Goal: Transaction & Acquisition: Purchase product/service

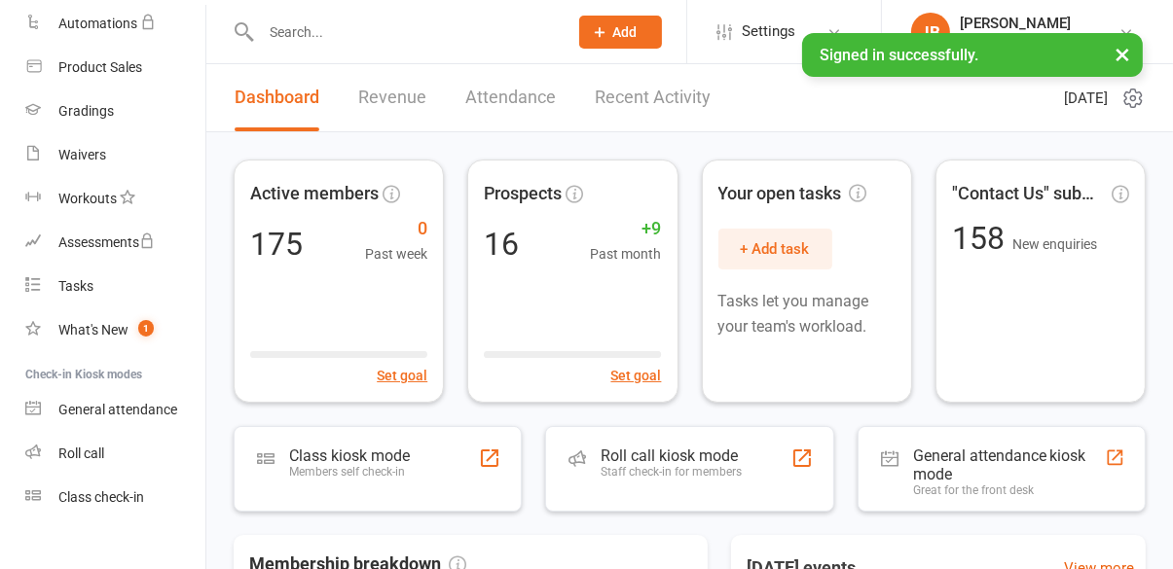
scroll to position [347, 0]
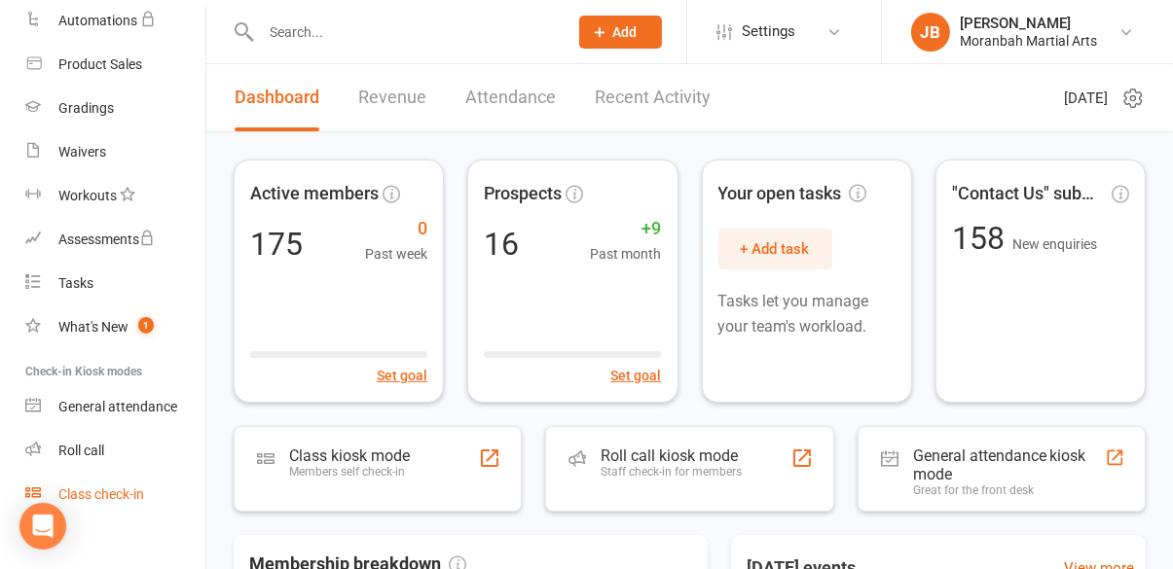
click at [112, 503] on link "Class check-in" at bounding box center [115, 495] width 180 height 44
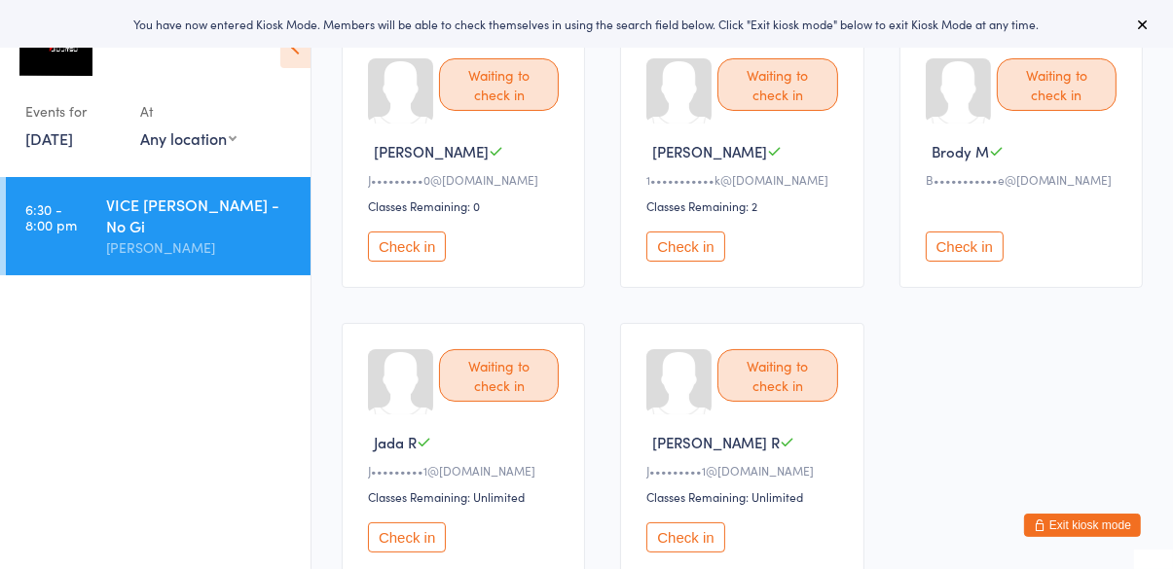
scroll to position [208, 0]
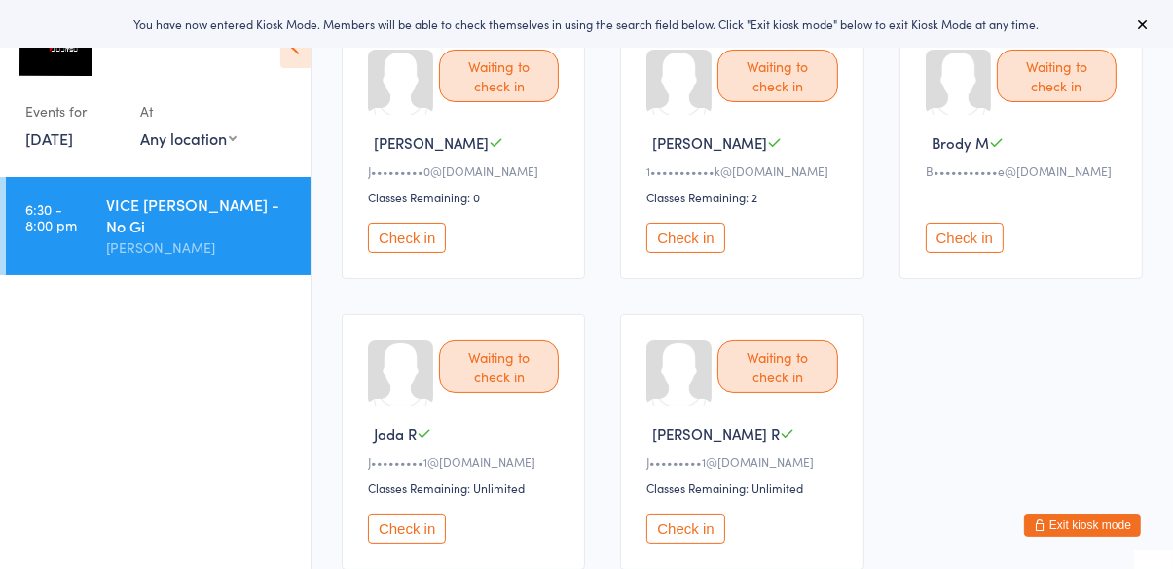
click at [680, 530] on button "Check in" at bounding box center [685, 529] width 78 height 30
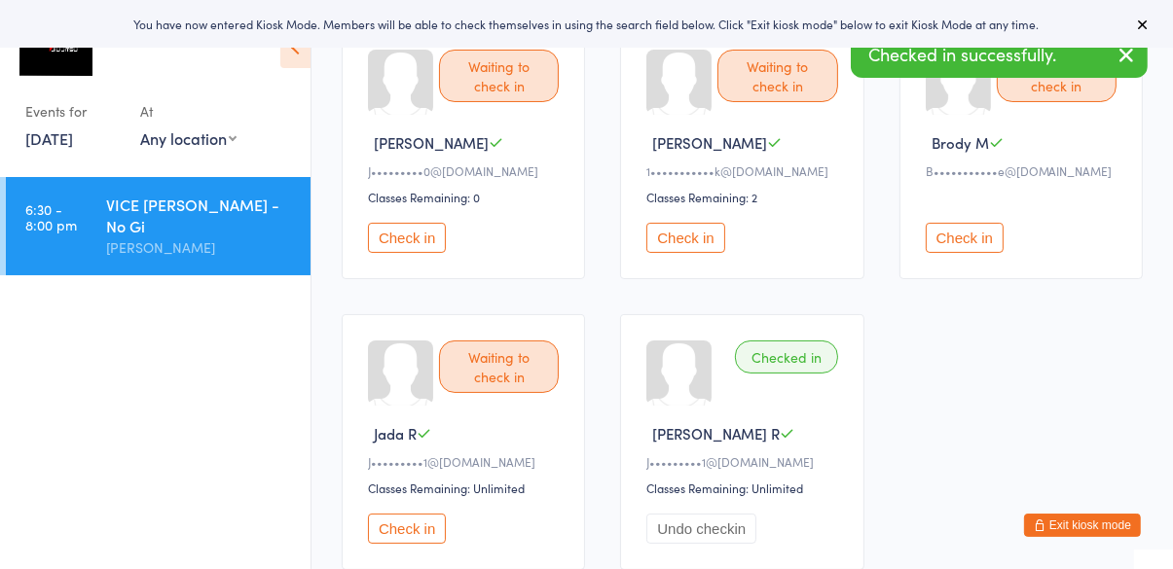
click at [397, 536] on button "Check in" at bounding box center [407, 529] width 78 height 30
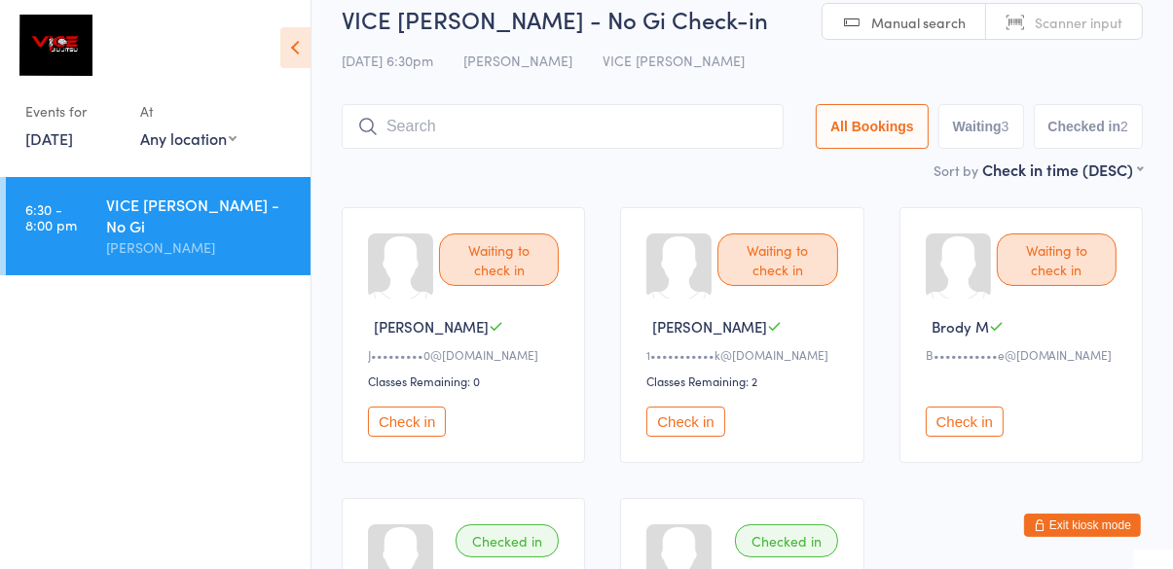
scroll to position [50, 0]
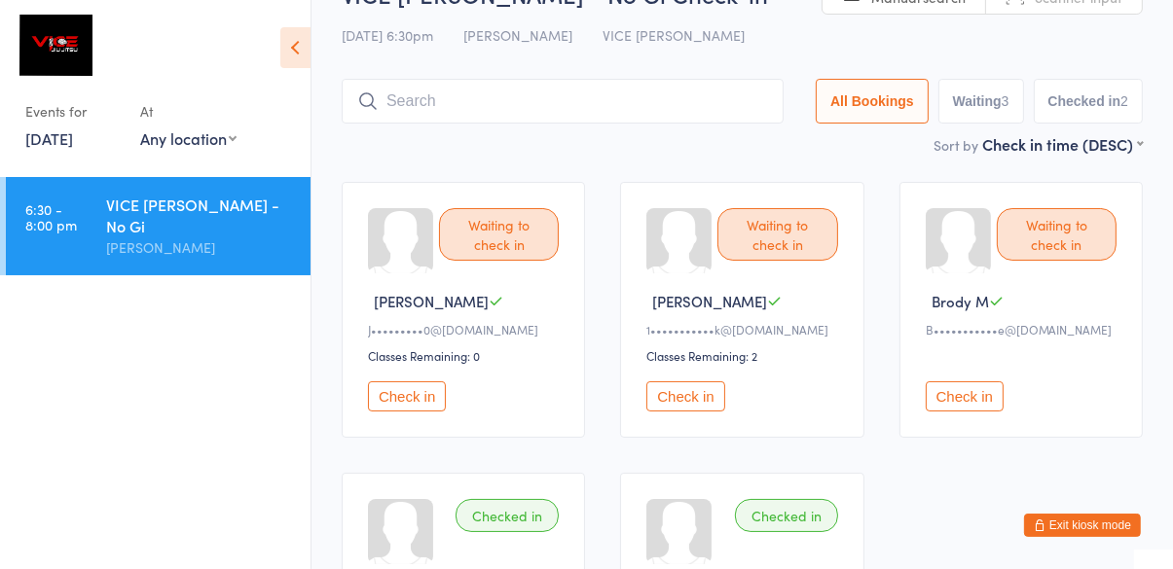
click at [422, 403] on button "Check in" at bounding box center [407, 397] width 78 height 30
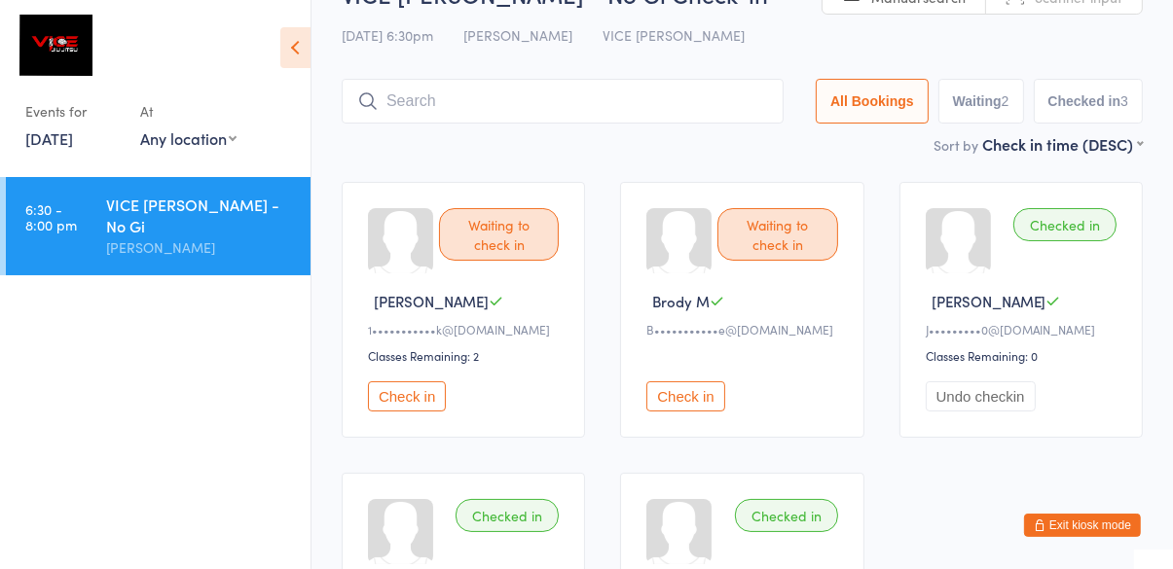
click at [416, 395] on button "Check in" at bounding box center [407, 397] width 78 height 30
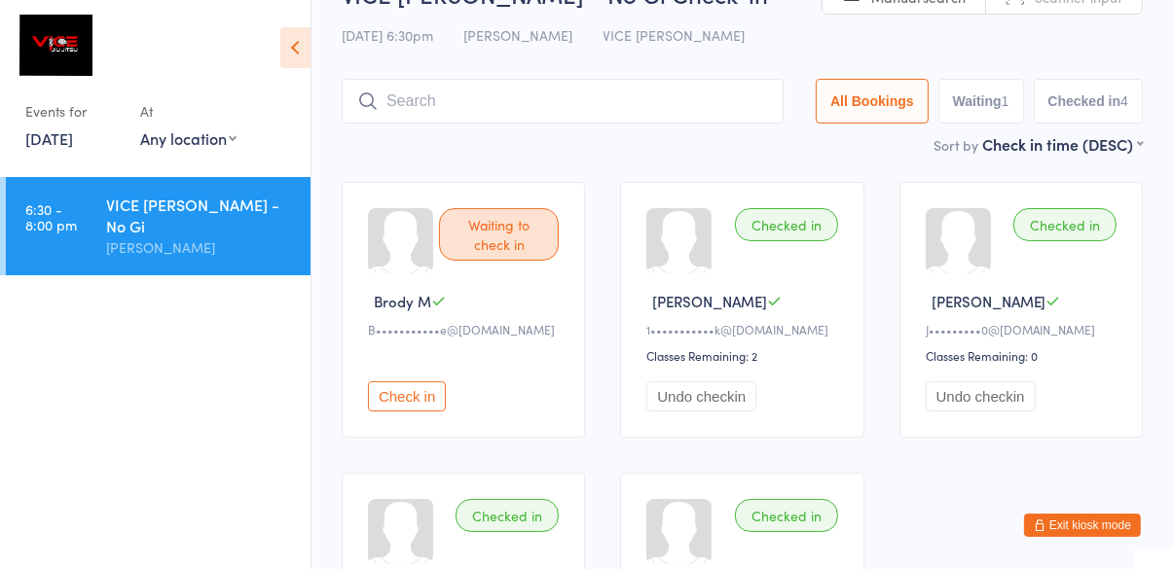
click at [652, 108] on input "search" at bounding box center [563, 101] width 442 height 45
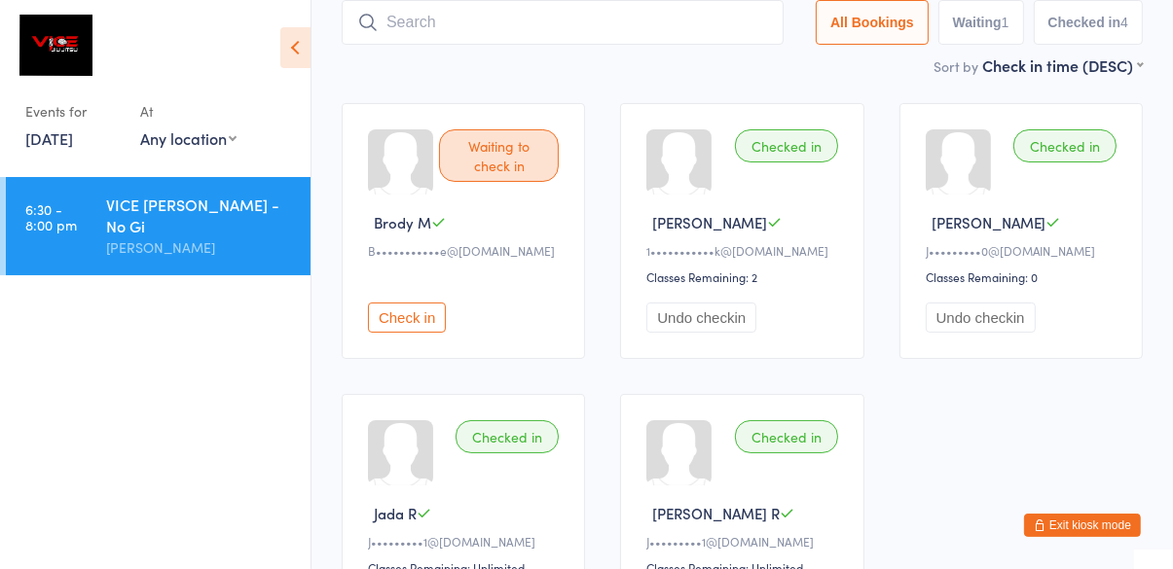
scroll to position [129, 0]
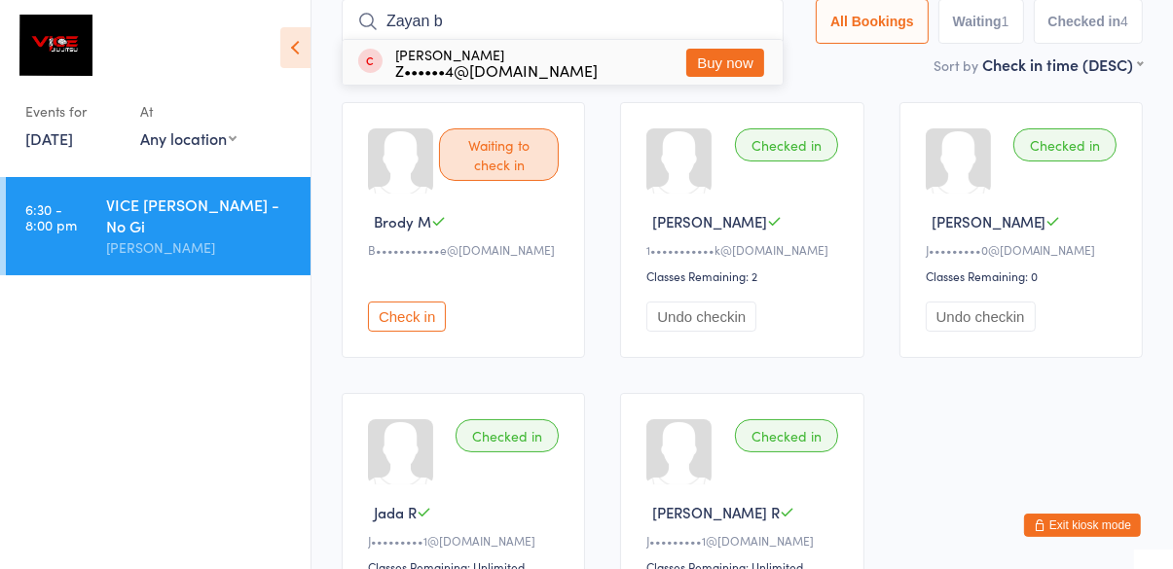
type input "Zayan b"
click at [723, 76] on button "Buy now" at bounding box center [725, 63] width 78 height 28
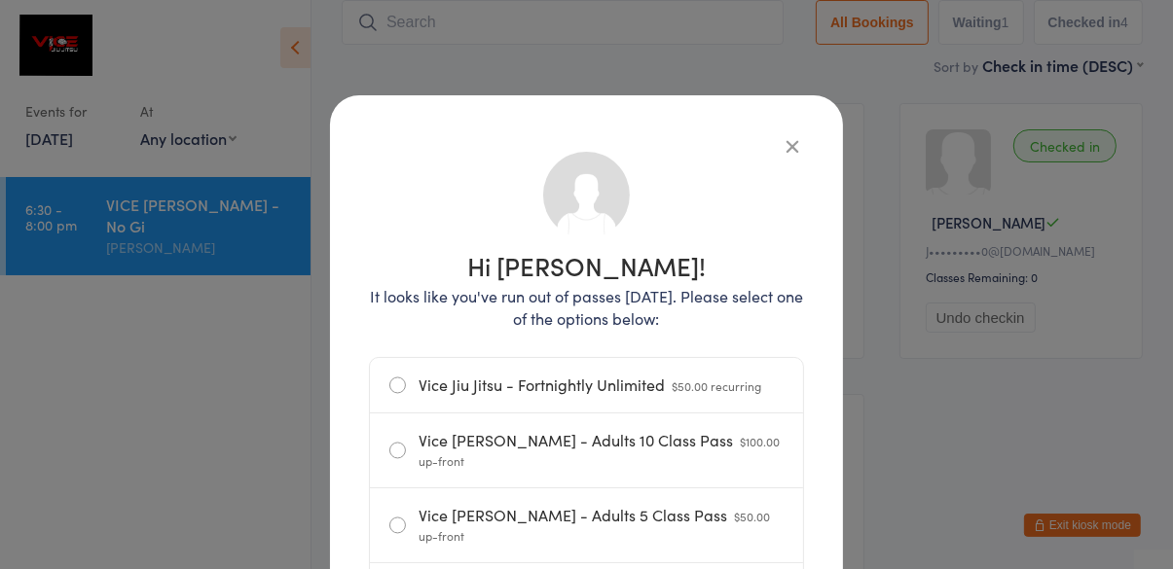
click at [0, 0] on input "Vice [PERSON_NAME] - Adults 1 Class Pass $10.00 up-front" at bounding box center [0, 0] width 0 height 0
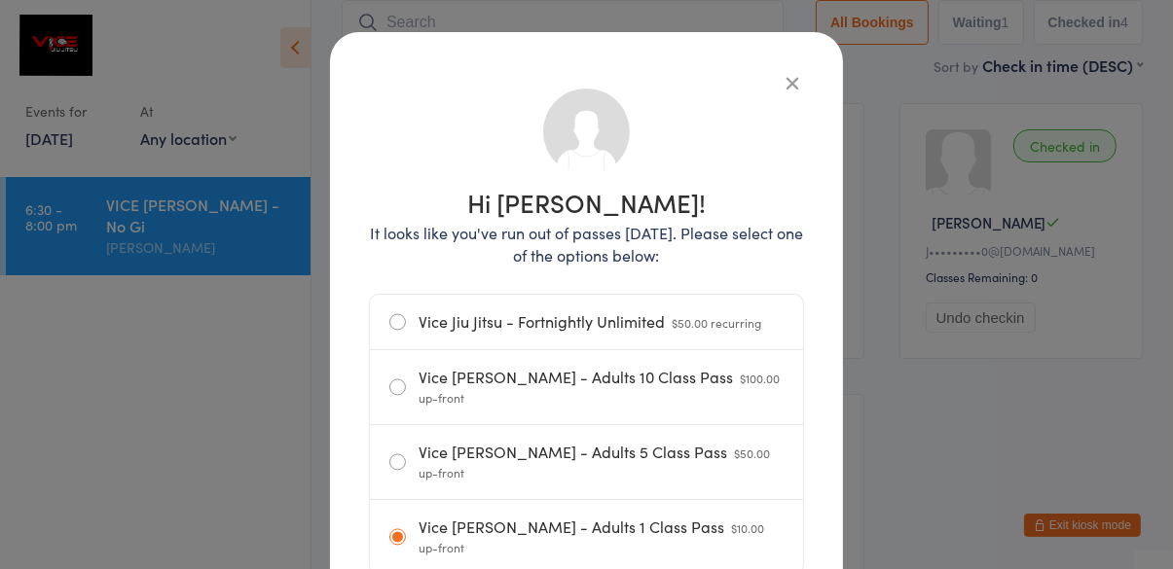
scroll to position [100, 0]
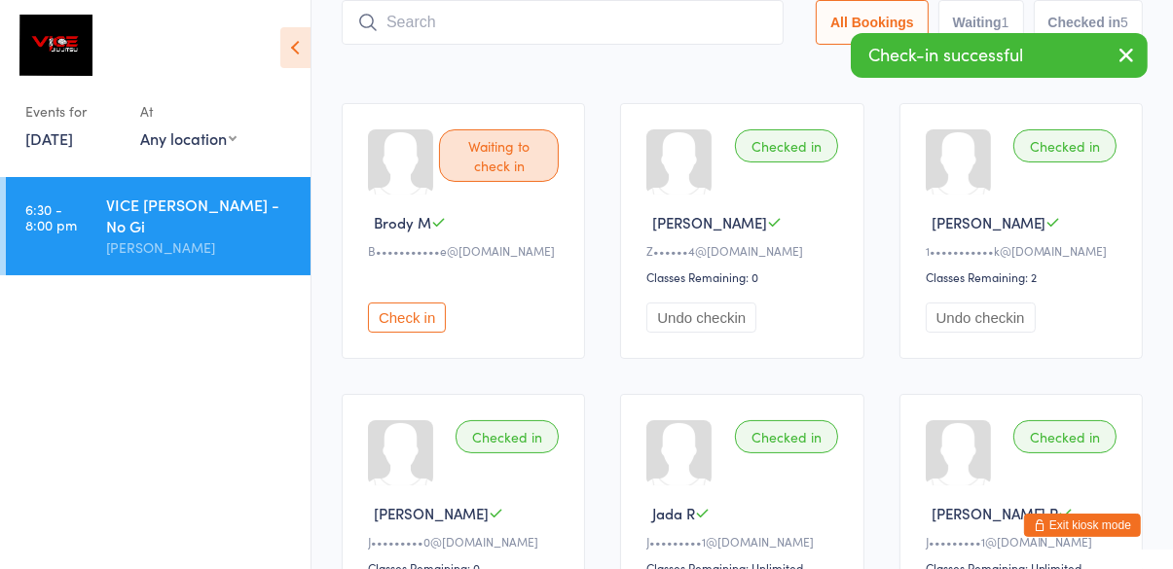
click at [585, 21] on input "search" at bounding box center [563, 22] width 442 height 45
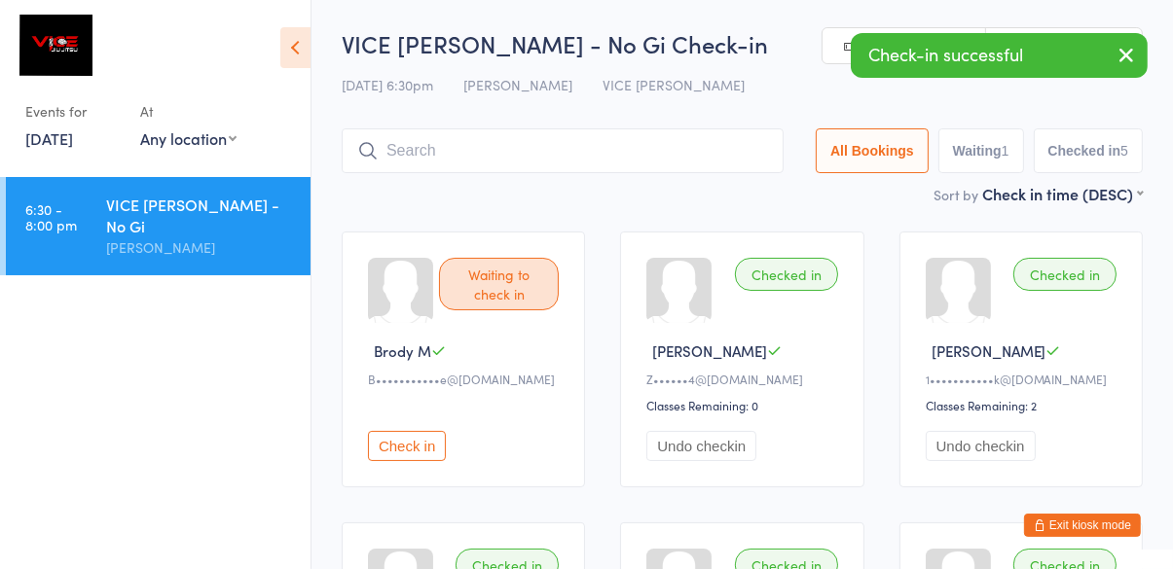
scroll to position [0, 0]
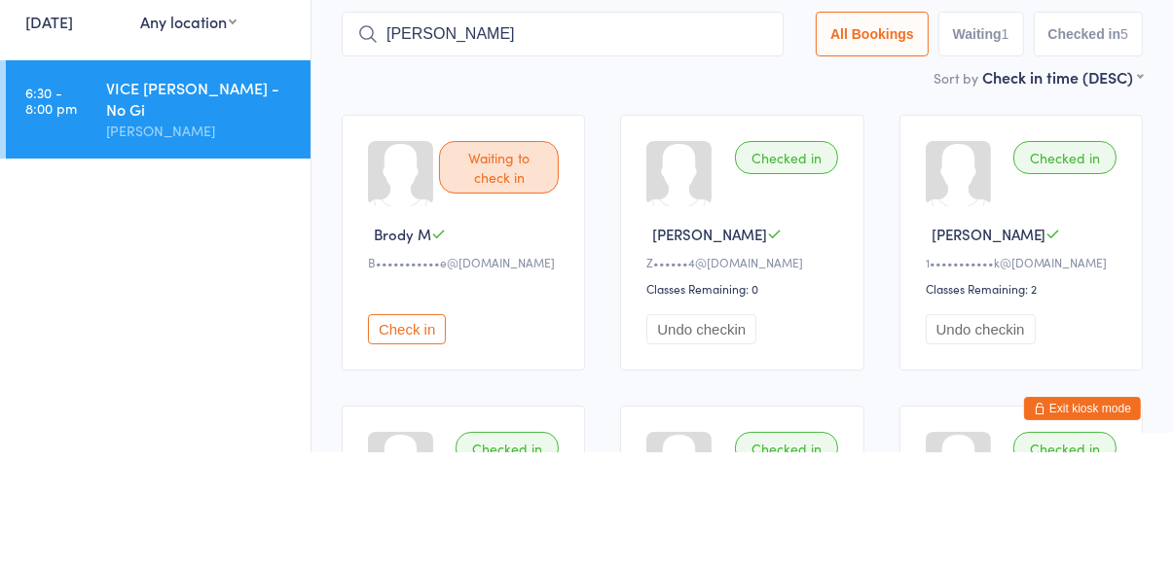
type input "[PERSON_NAME]"
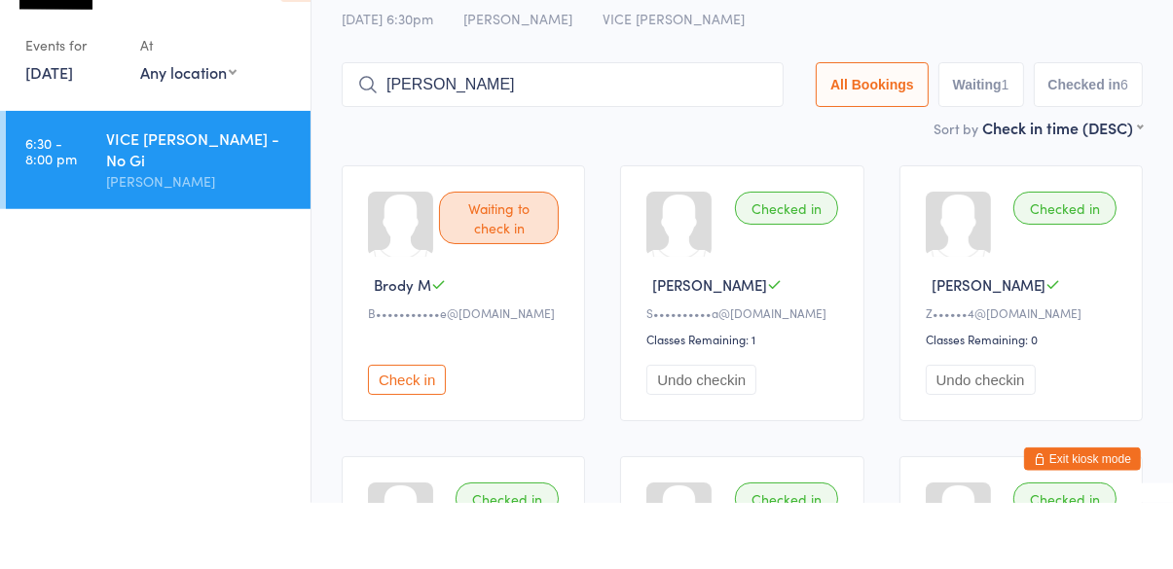
type input "Blake"
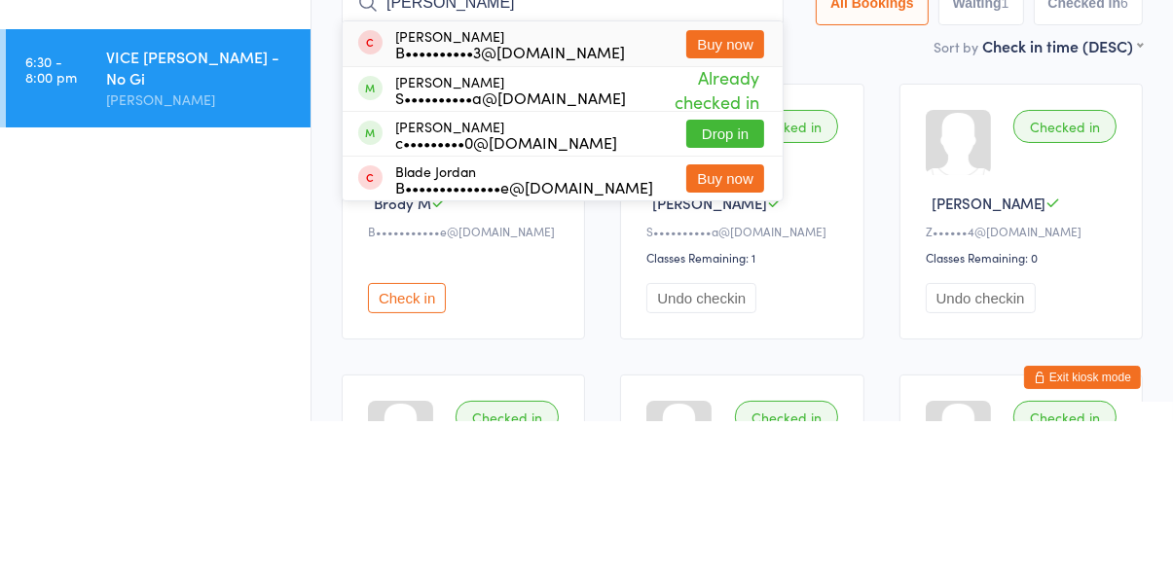
click at [749, 190] on button "Buy now" at bounding box center [725, 192] width 78 height 28
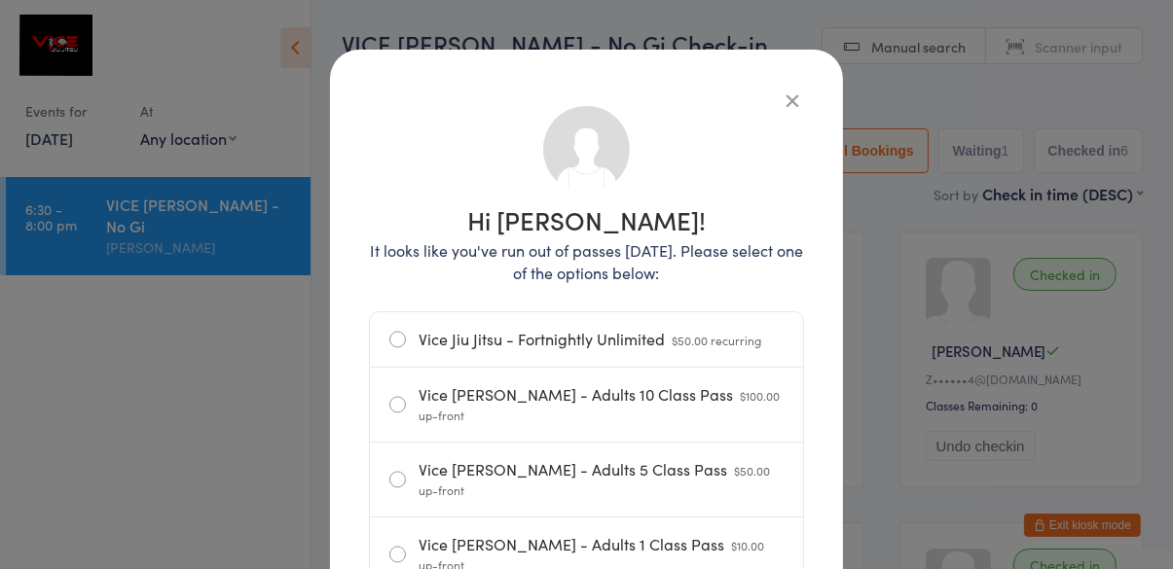
scroll to position [64, 0]
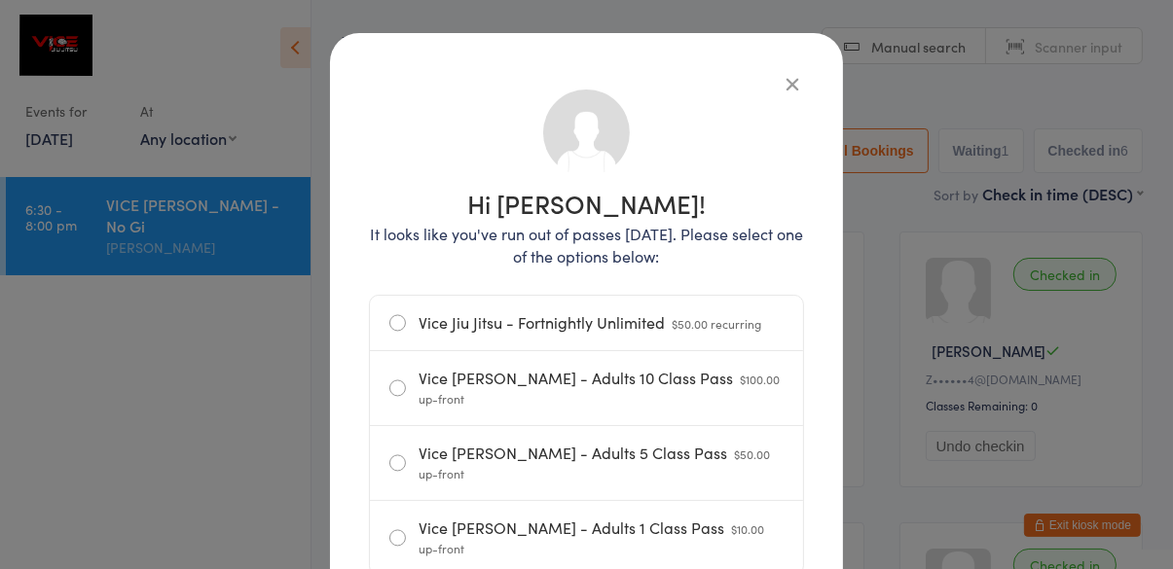
click at [677, 508] on label "Vice Jiu Jitsu - Adults 1 Class Pass $10.00 up-front" at bounding box center [586, 538] width 394 height 74
click at [0, 0] on input "Vice Jiu Jitsu - Adults 1 Class Pass $10.00 up-front" at bounding box center [0, 0] width 0 height 0
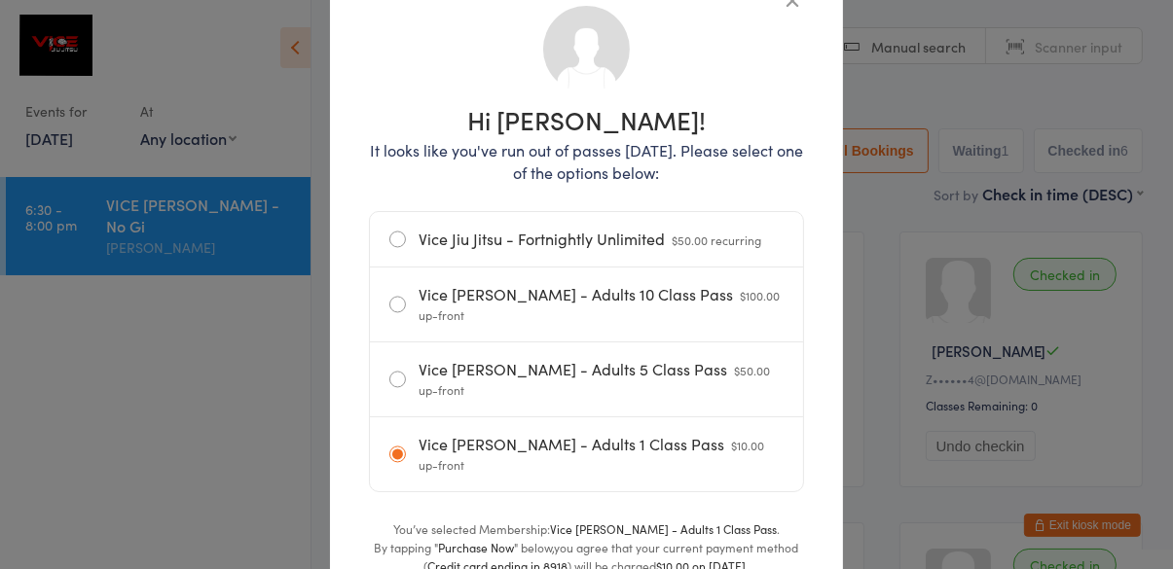
scroll to position [146, 0]
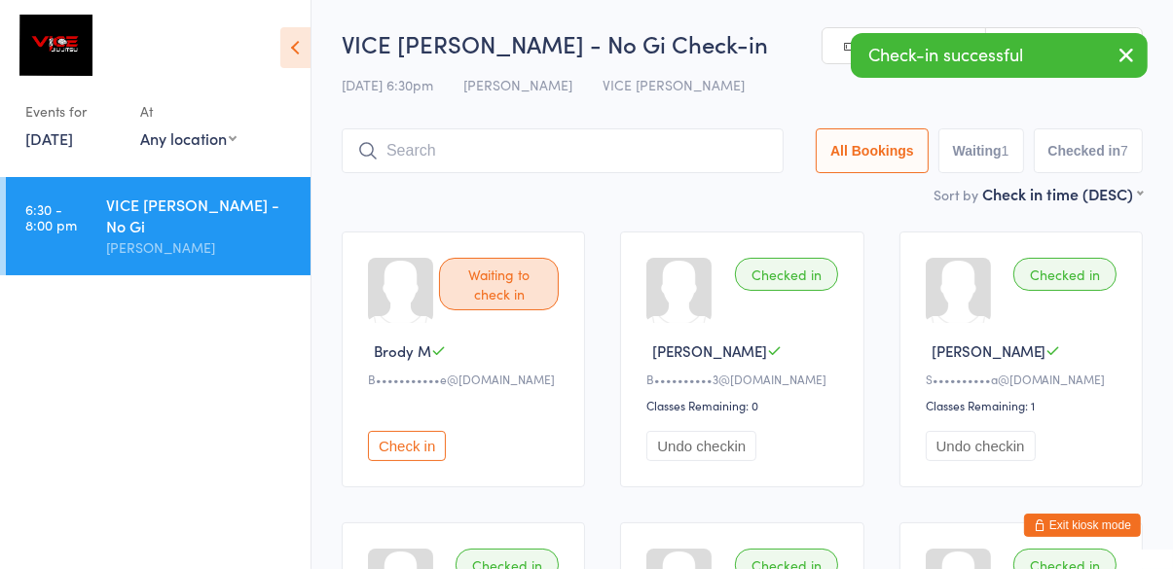
click at [470, 147] on input "search" at bounding box center [563, 150] width 442 height 45
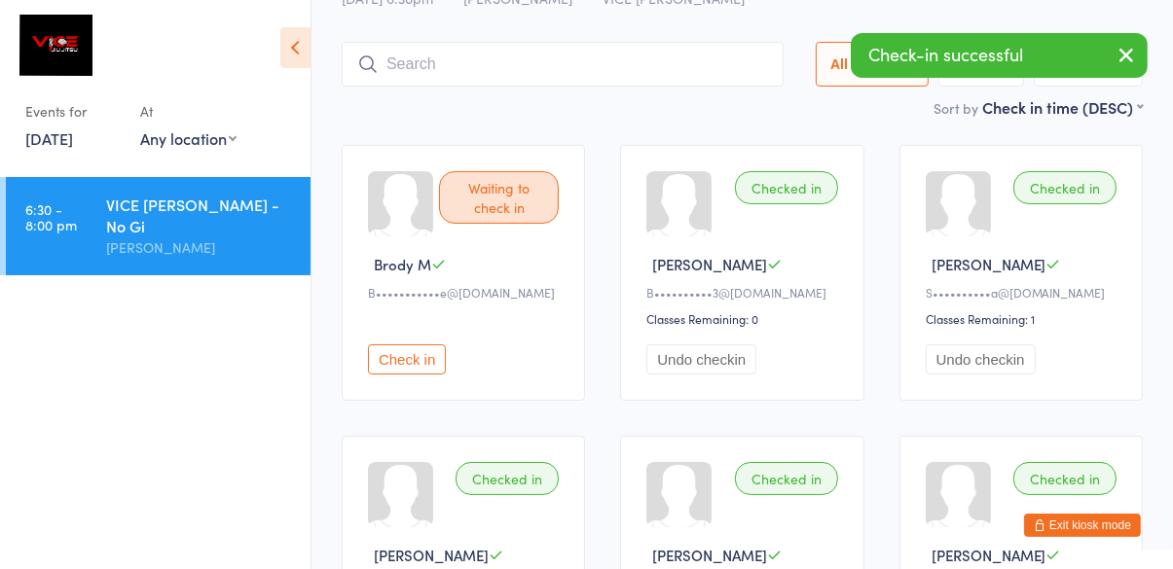
scroll to position [128, 0]
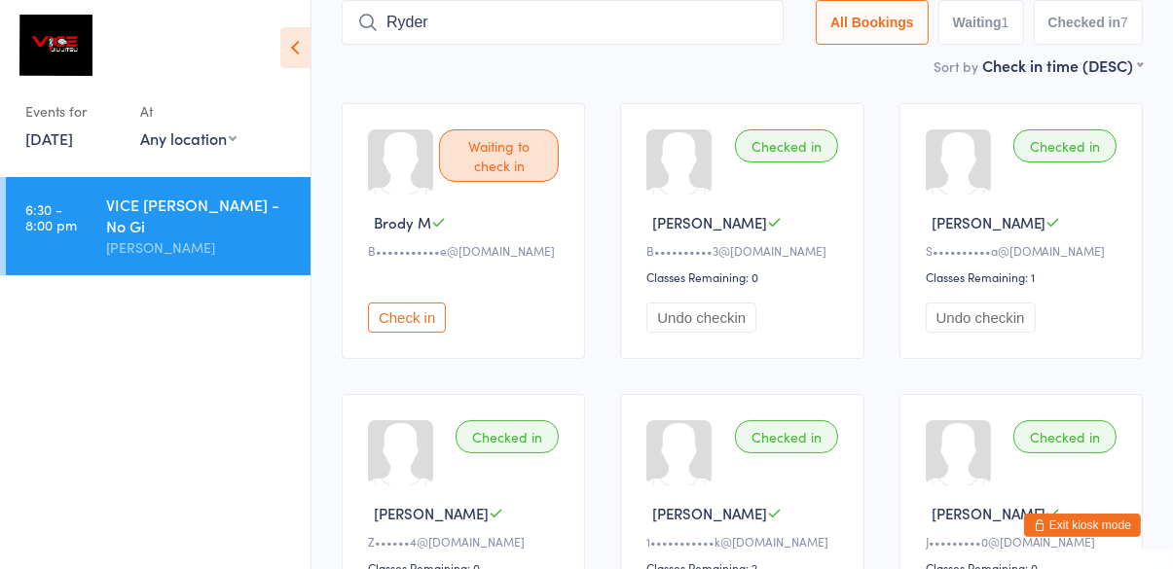
type input "Ryder"
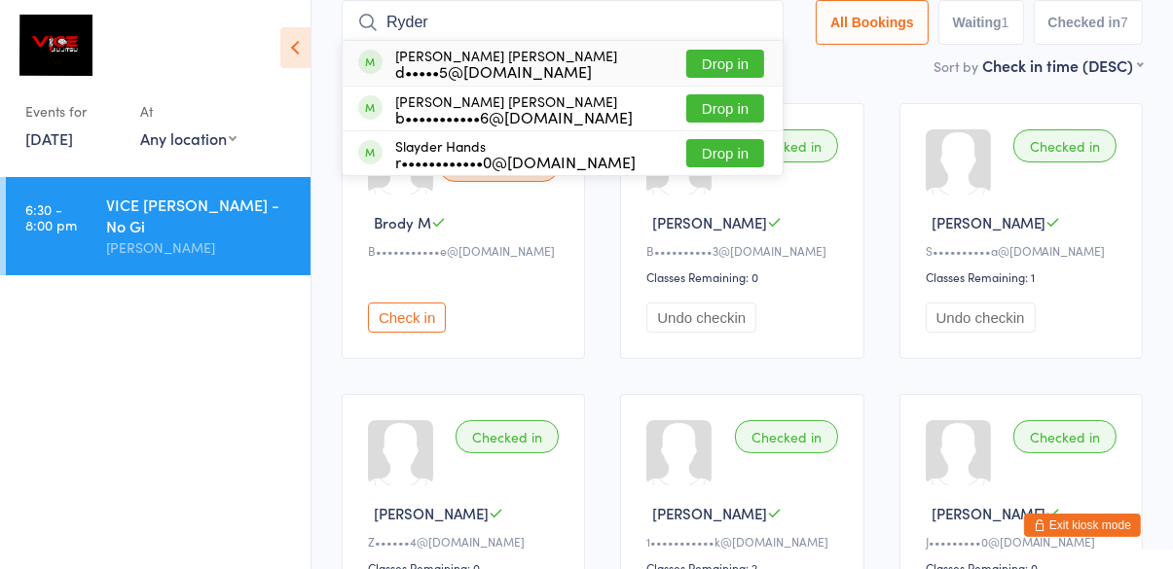
click at [599, 64] on div "Ryder Crothers d•••••5@bigpond.net.au Drop in" at bounding box center [563, 63] width 440 height 45
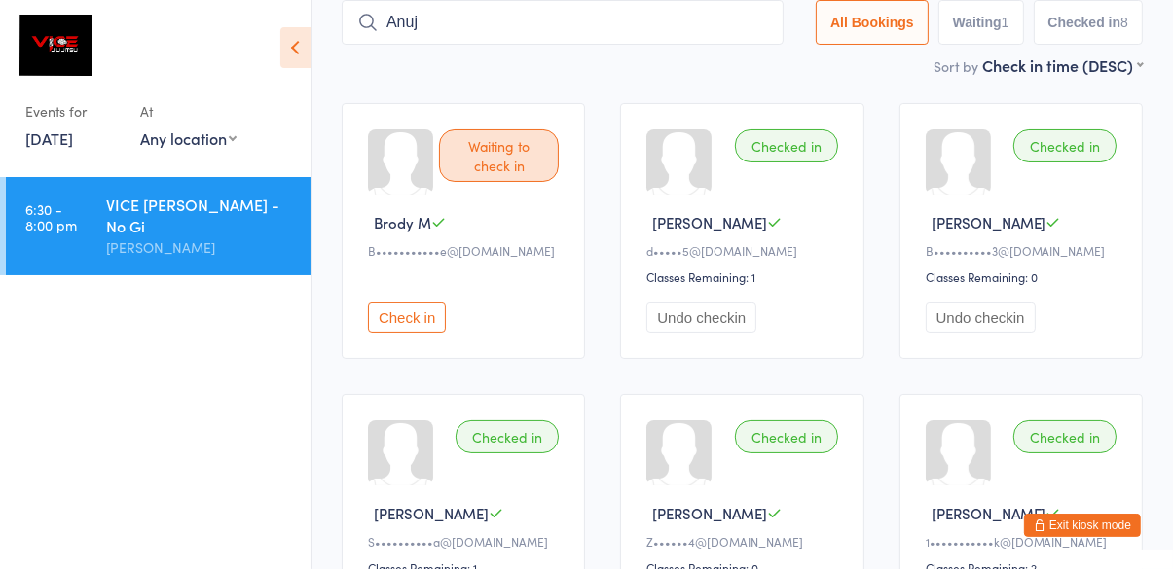
type input "Anuj"
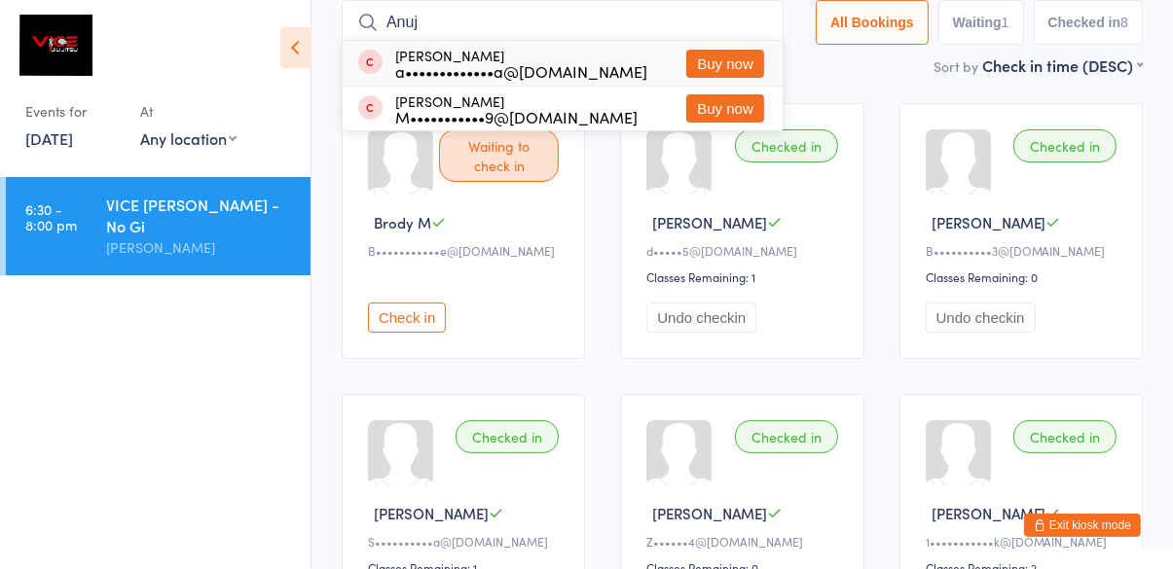
click at [737, 64] on button "Buy now" at bounding box center [725, 64] width 78 height 28
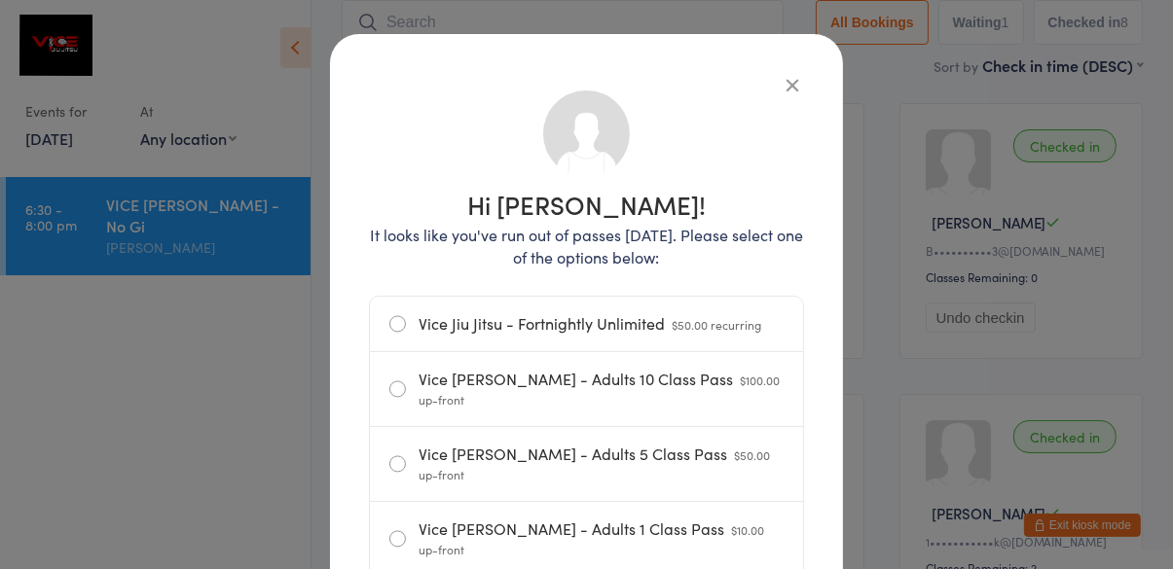
scroll to position [64, 0]
click at [634, 370] on label "Vice Jiu Jitsu - Adults 10 Class Pass $100.00 up-front" at bounding box center [586, 388] width 394 height 74
click at [0, 0] on input "Vice Jiu Jitsu - Adults 10 Class Pass $100.00 up-front" at bounding box center [0, 0] width 0 height 0
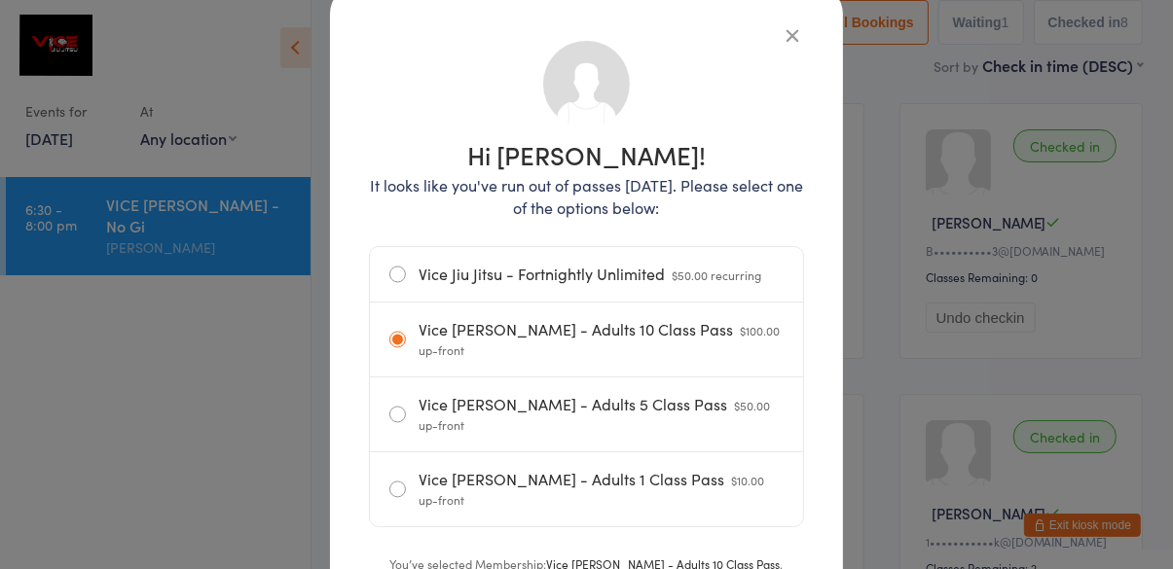
scroll to position [148, 0]
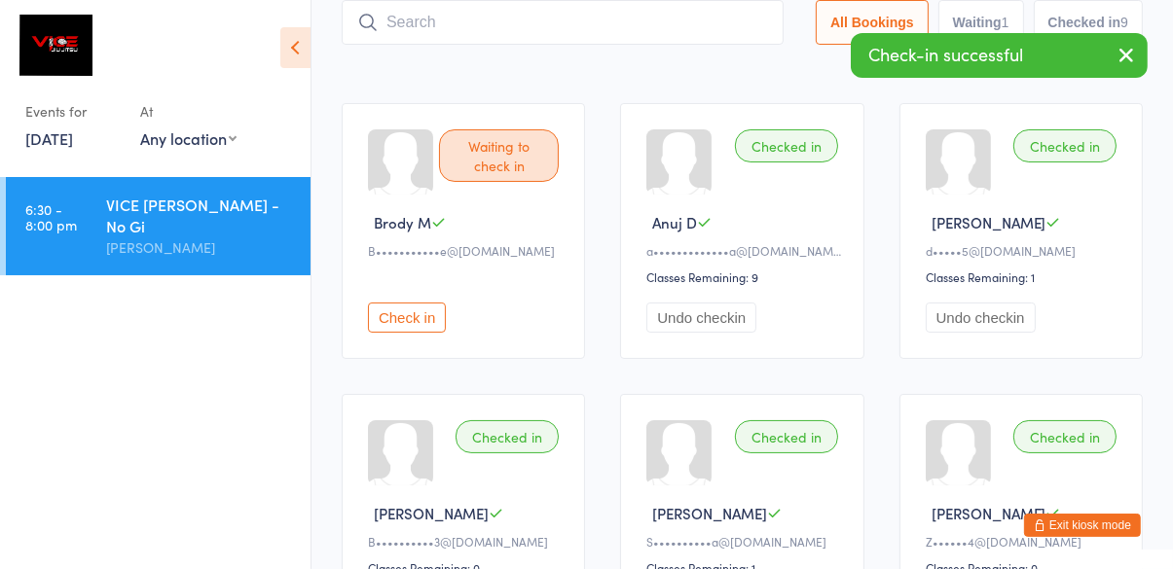
scroll to position [0, 0]
